Goal: Navigation & Orientation: Find specific page/section

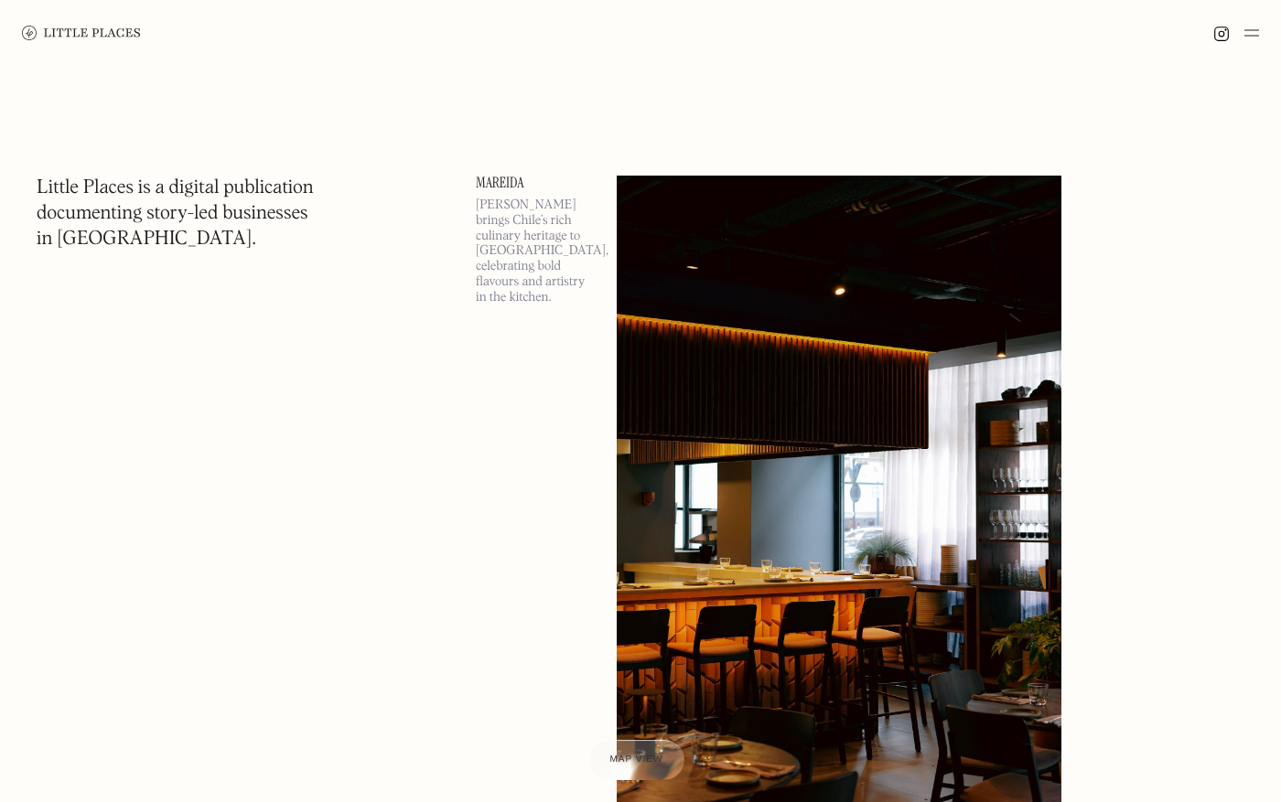
click at [1249, 27] on img at bounding box center [1251, 33] width 15 height 22
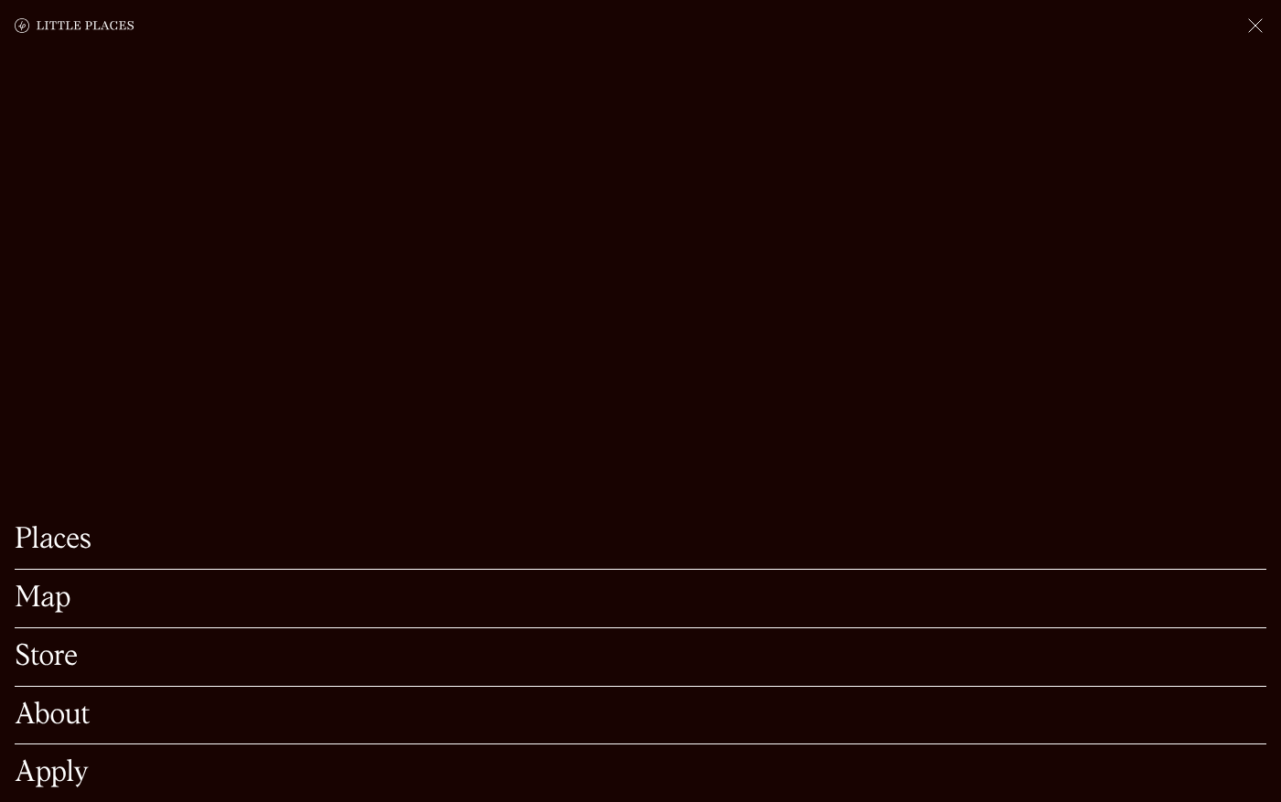
click at [1257, 36] on link at bounding box center [1255, 26] width 22 height 22
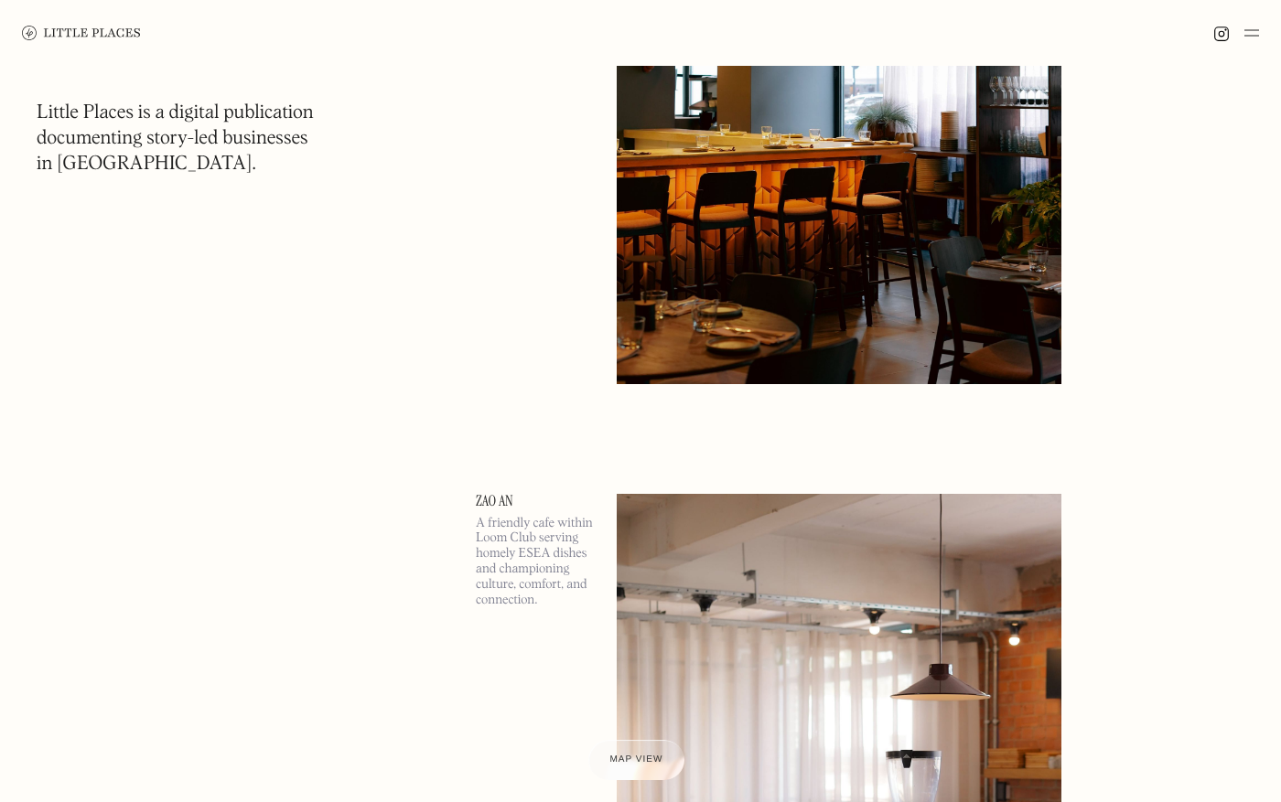
scroll to position [294, 0]
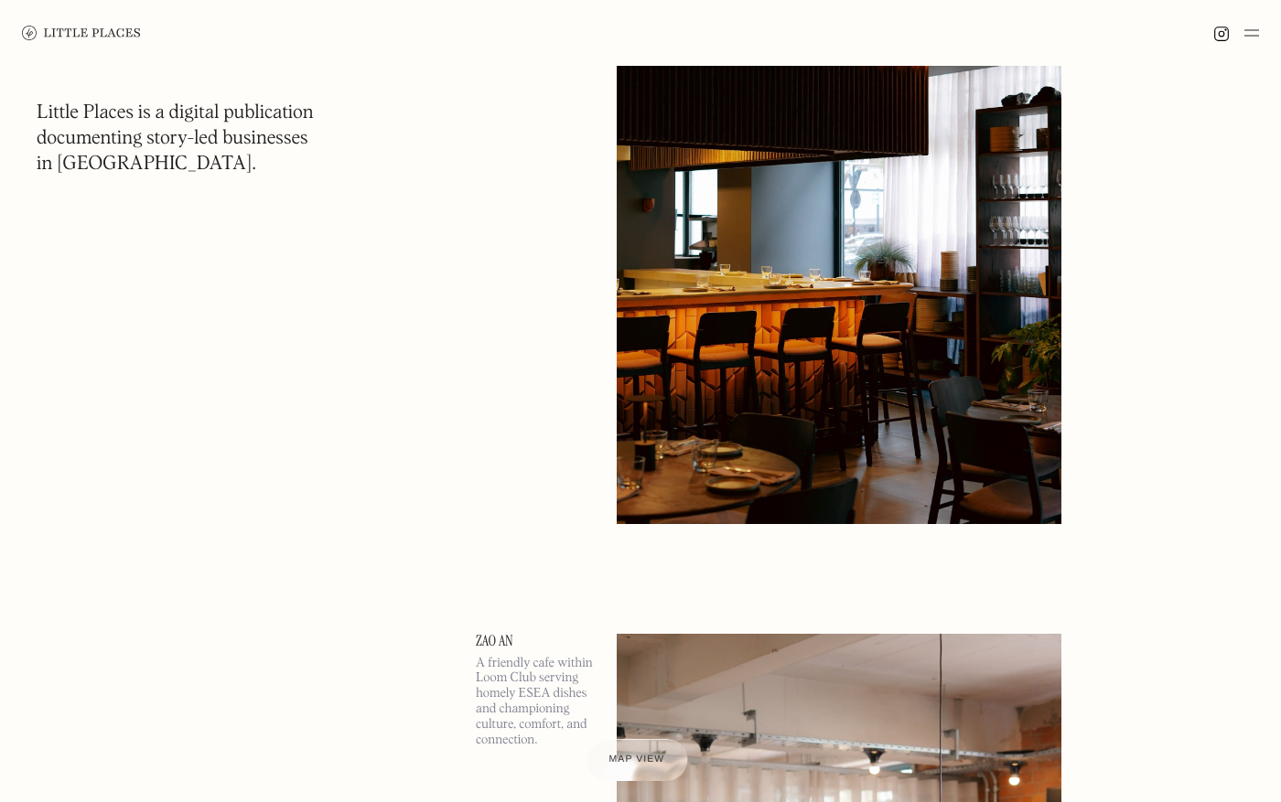
click at [632, 757] on span "Map view" at bounding box center [636, 760] width 56 height 11
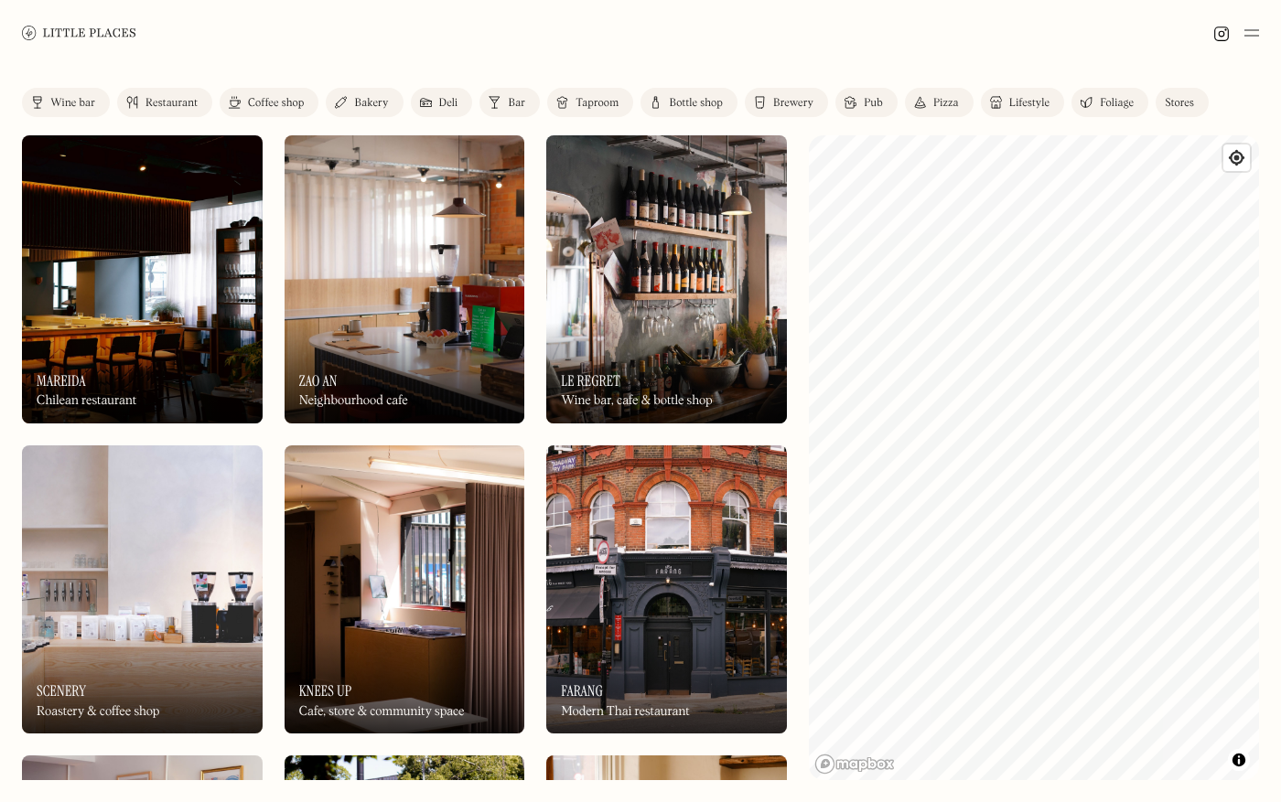
click at [777, 423] on div "Label Wine bar Restaurant Coffee shop Bakery Deli Bar Taproom Bottle shop Brewe…" at bounding box center [640, 434] width 1281 height 736
click at [790, 532] on div "Label Wine bar Restaurant Coffee shop Bakery Deli Bar Taproom Bottle shop Brewe…" at bounding box center [640, 434] width 1281 height 736
click at [581, 537] on div "Label Wine bar Restaurant Coffee shop Bakery Deli Bar Taproom Bottle shop Brewe…" at bounding box center [640, 434] width 1281 height 736
click at [762, 442] on div "Label Wine bar Restaurant Coffee shop Bakery Deli Bar Taproom Bottle shop Brewe…" at bounding box center [640, 434] width 1281 height 736
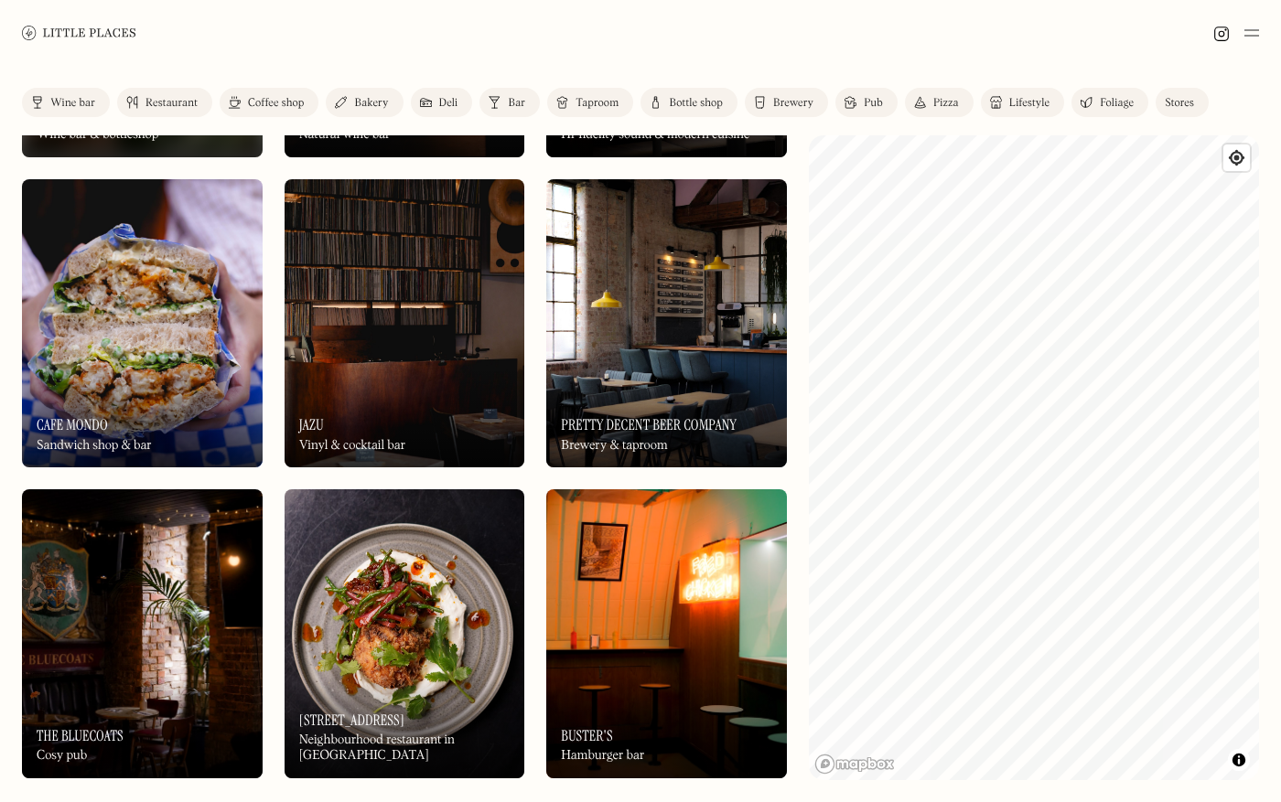
scroll to position [3405, 0]
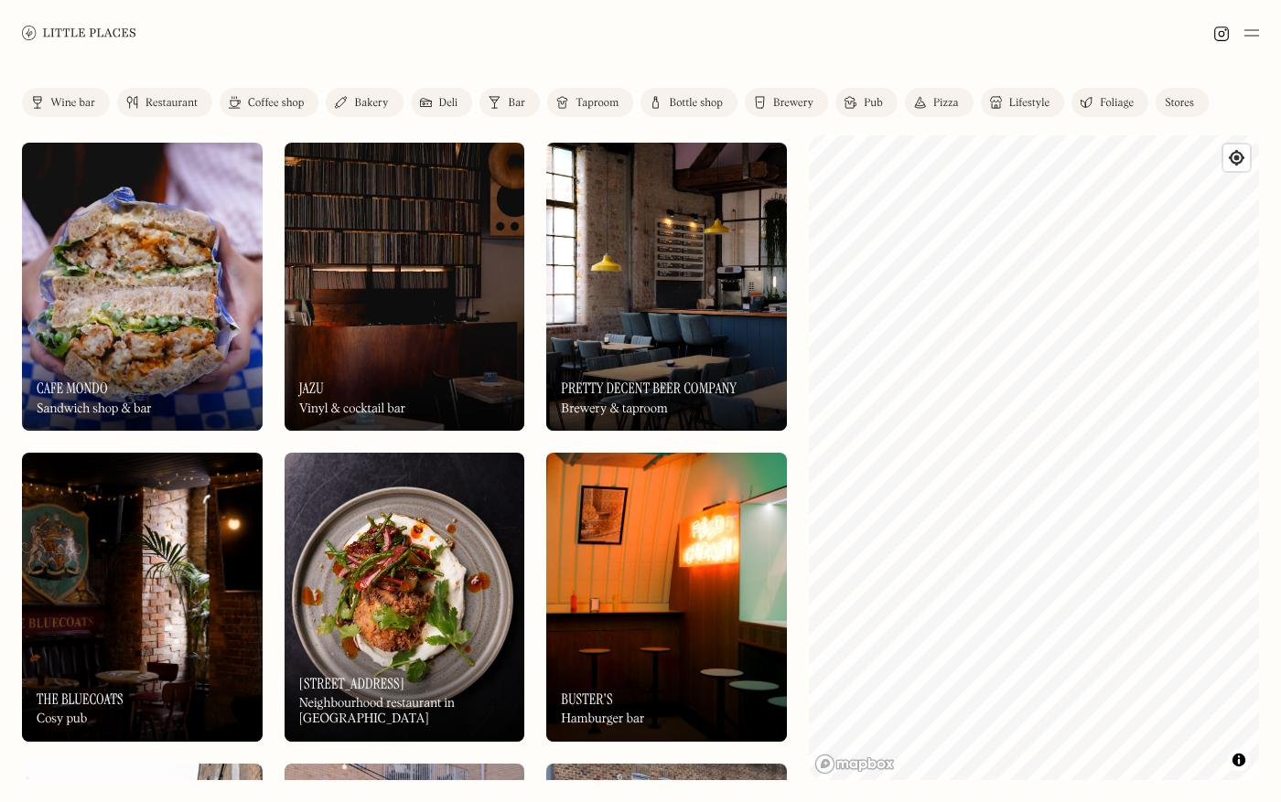
click at [489, 73] on div "Label Wine bar Restaurant Coffee shop Bakery Deli Bar Taproom Bottle shop Brewe…" at bounding box center [640, 434] width 1281 height 736
click at [1247, 31] on img at bounding box center [1251, 33] width 15 height 22
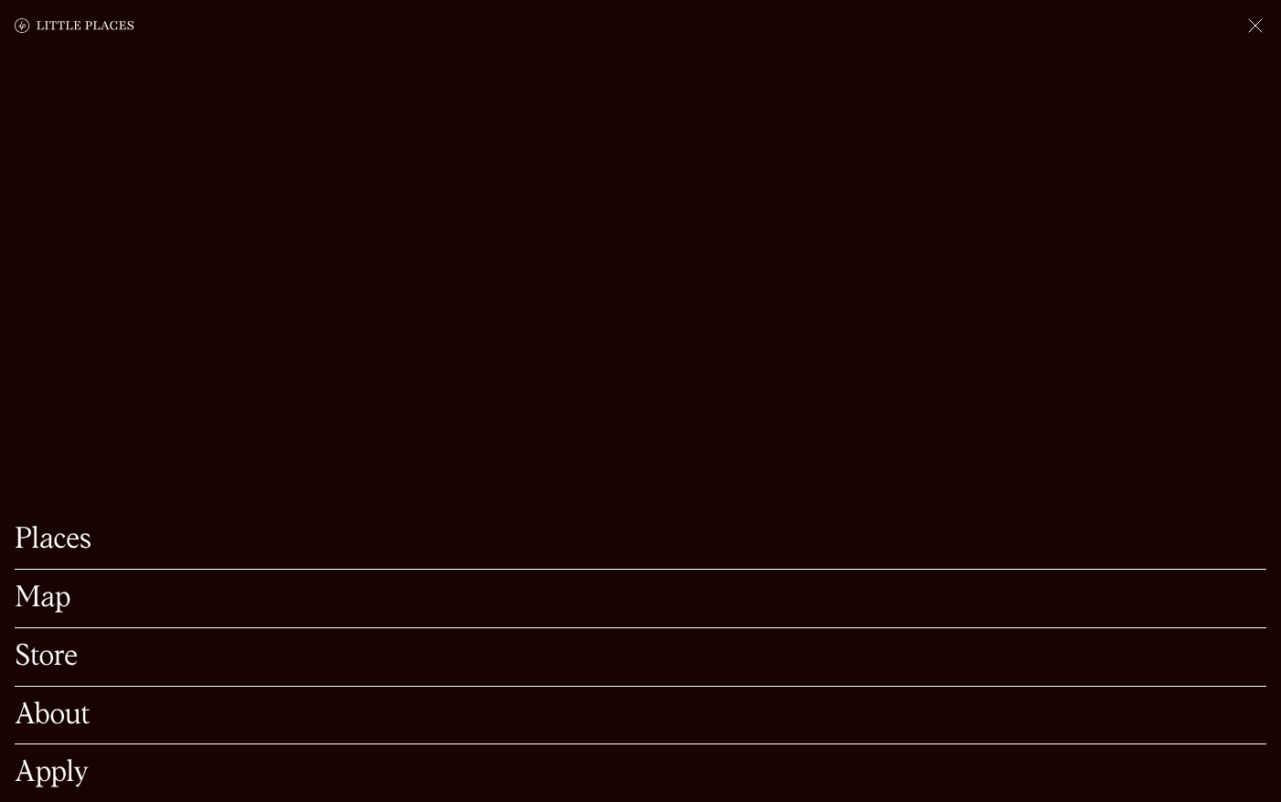
click at [1247, 31] on link at bounding box center [1255, 26] width 22 height 22
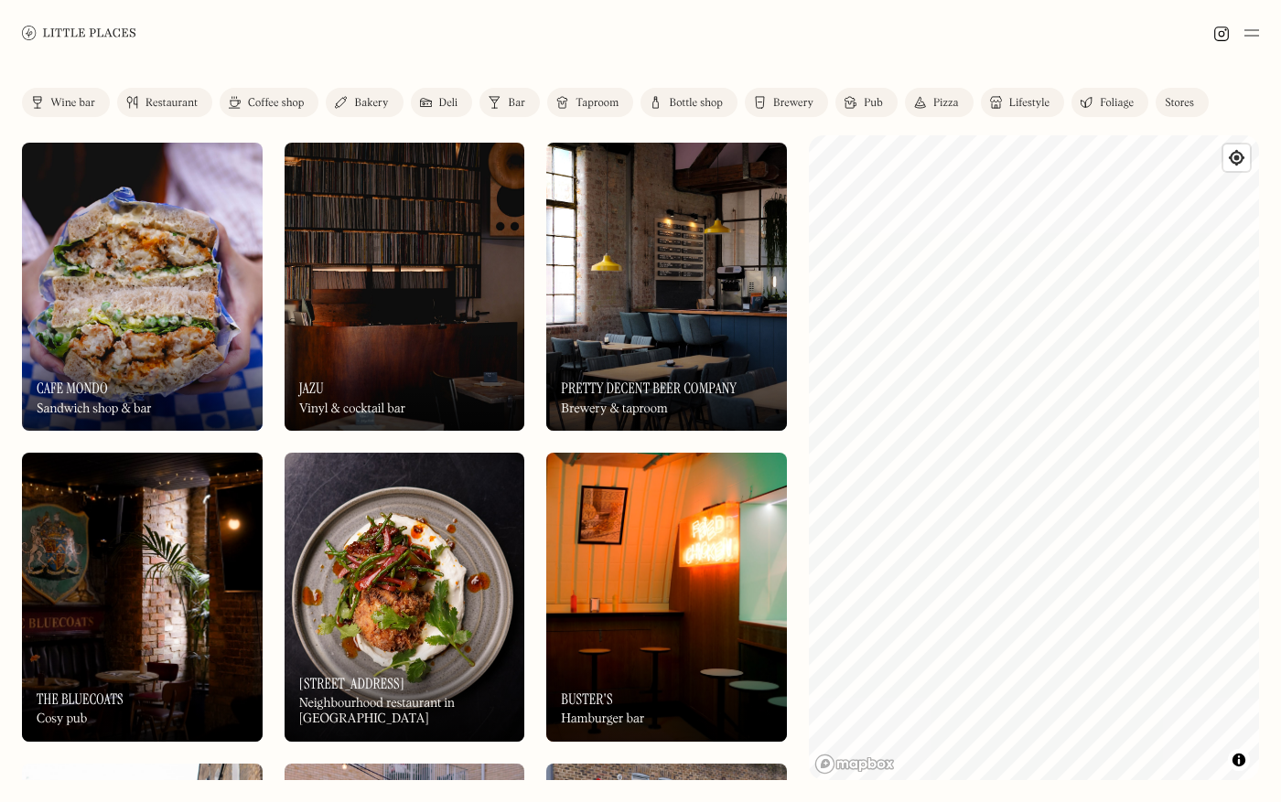
click at [95, 30] on img at bounding box center [79, 33] width 114 height 14
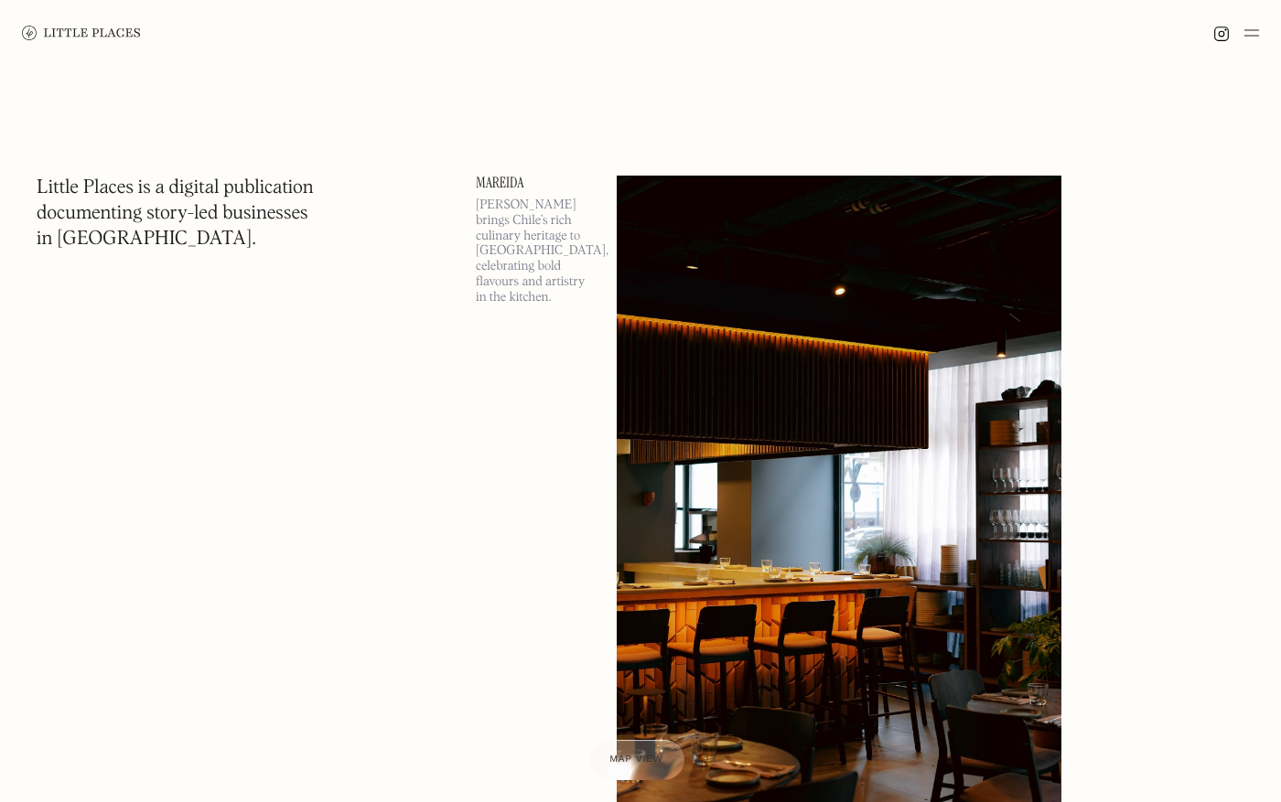
click at [848, 29] on div at bounding box center [640, 33] width 1281 height 66
